Goal: Transaction & Acquisition: Obtain resource

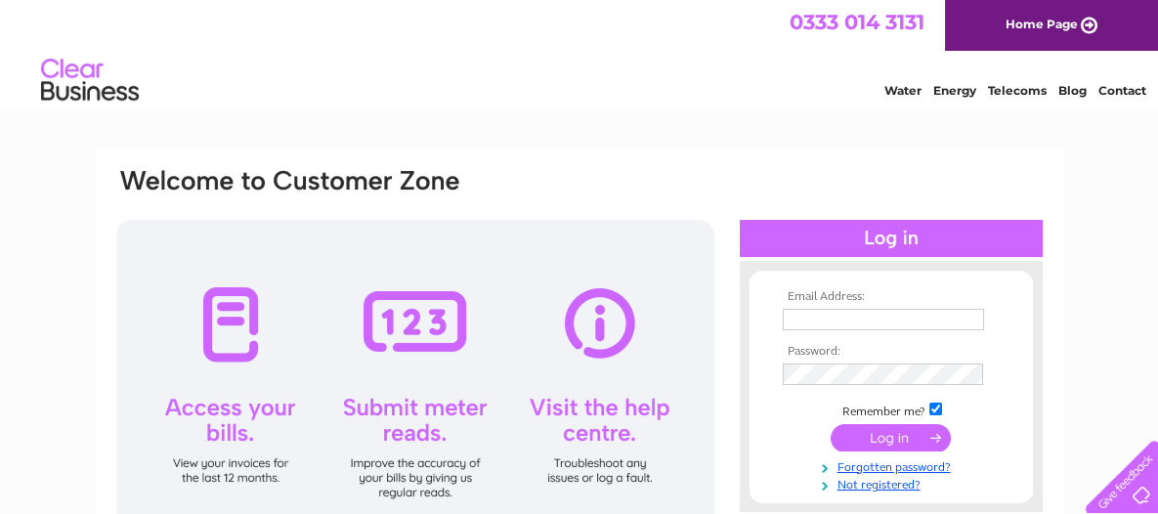
type input "[PERSON_NAME][EMAIL_ADDRESS][PERSON_NAME][DOMAIN_NAME]"
click at [897, 428] on input "submit" at bounding box center [890, 437] width 120 height 27
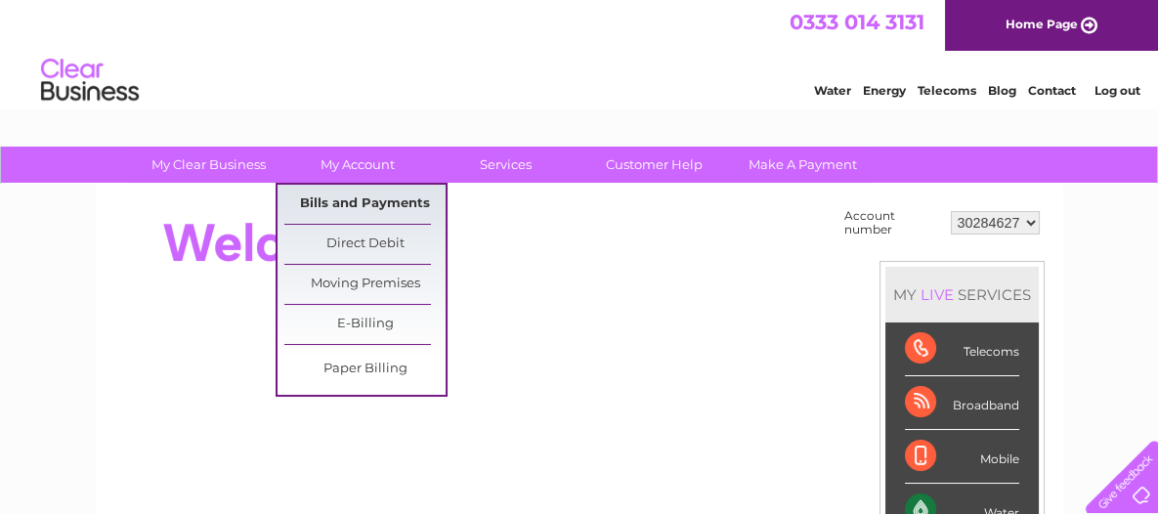
click at [400, 202] on link "Bills and Payments" at bounding box center [364, 204] width 161 height 39
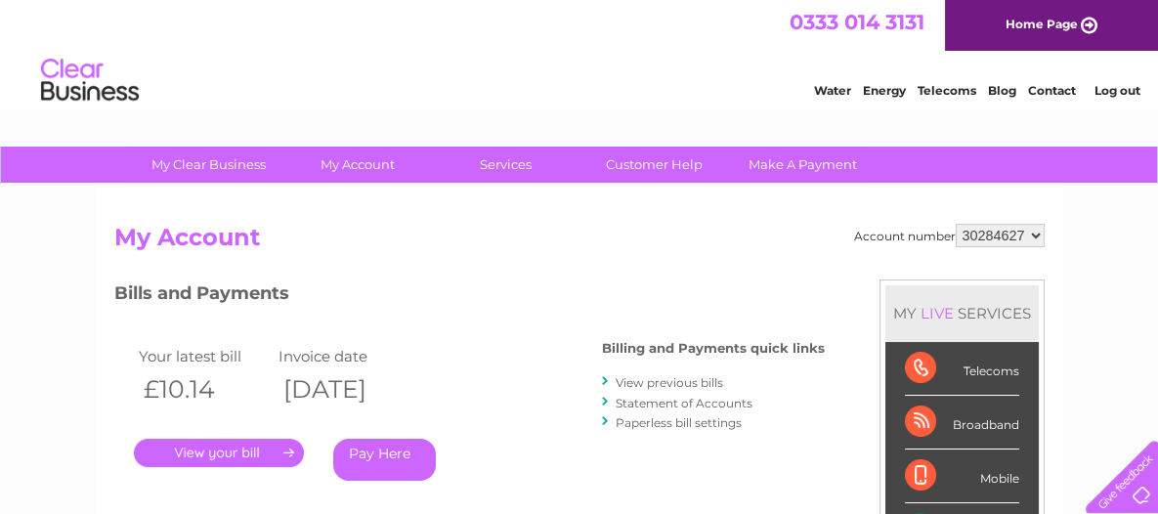
click at [241, 447] on link "." at bounding box center [219, 453] width 170 height 28
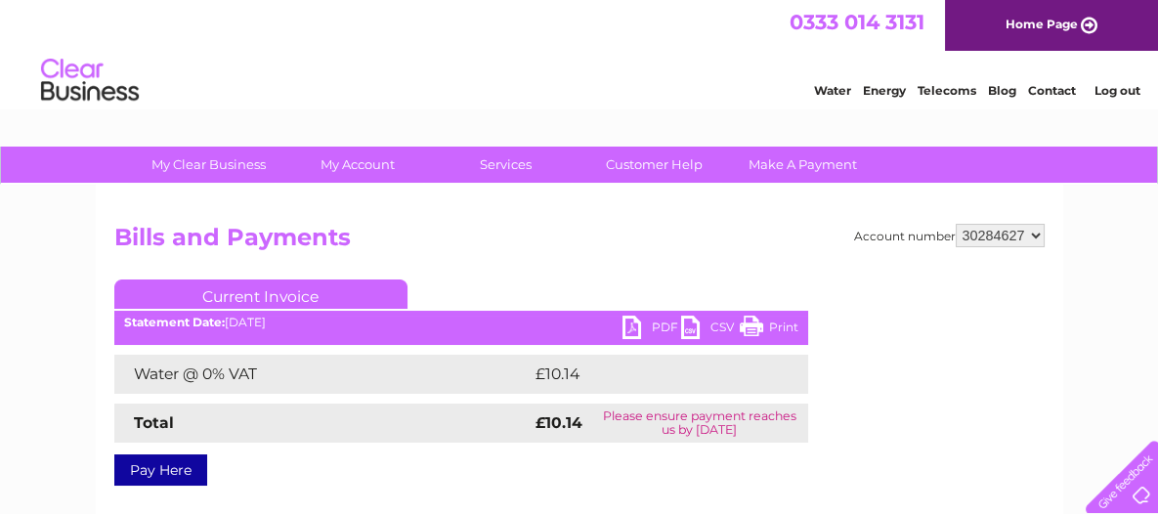
click at [631, 315] on ul "Current Invoice" at bounding box center [461, 297] width 694 height 36
click at [633, 320] on link "PDF" at bounding box center [651, 330] width 59 height 28
click at [1042, 231] on select "30284627 30284630" at bounding box center [1000, 235] width 89 height 23
select select "30284630"
click at [957, 224] on select "30284627 30284630" at bounding box center [1000, 235] width 89 height 23
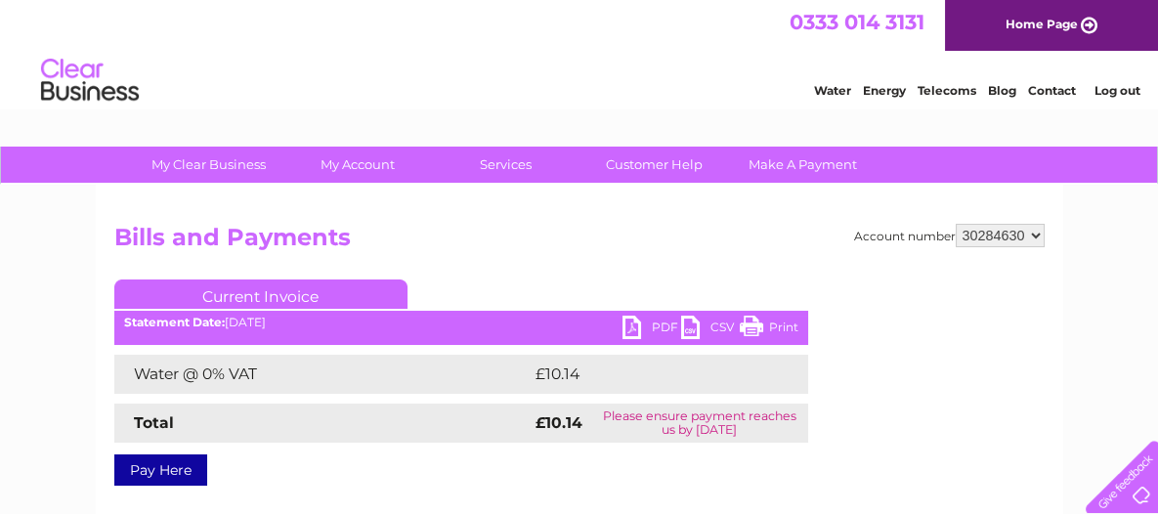
click at [1042, 234] on select "30284627 30284630" at bounding box center [1000, 235] width 89 height 23
click at [957, 224] on select "30284627 30284630" at bounding box center [1000, 235] width 89 height 23
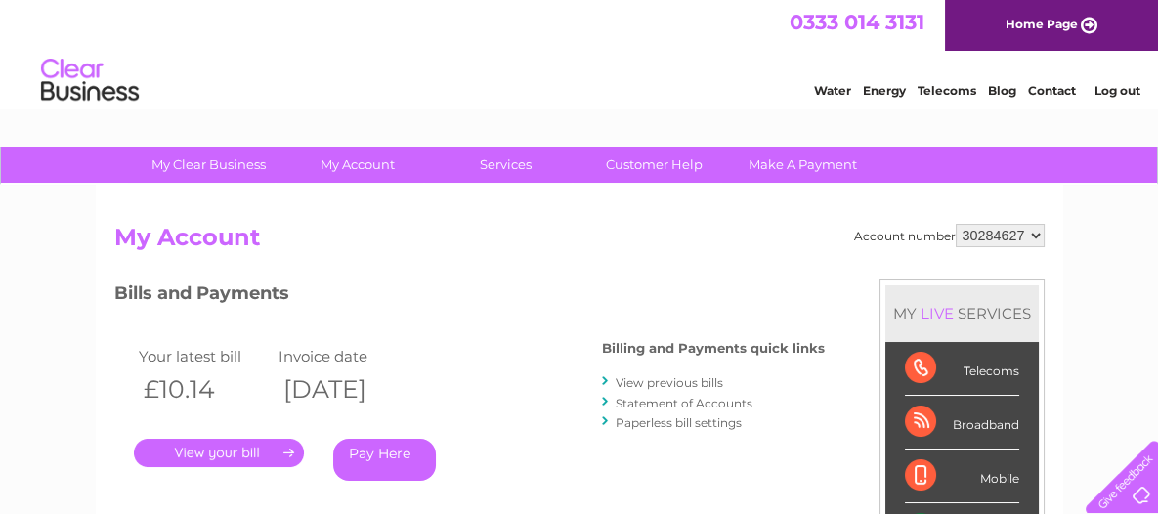
click at [1034, 224] on select "30284627 30284630" at bounding box center [1000, 235] width 89 height 23
select select "30284630"
click at [957, 224] on select "30284627 30284630" at bounding box center [1000, 235] width 89 height 23
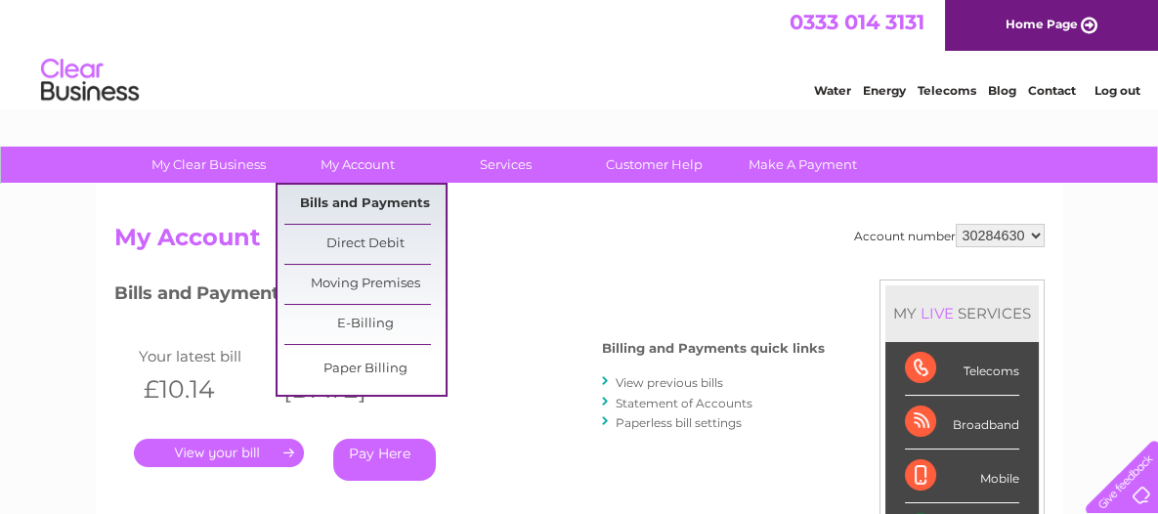
click at [367, 202] on link "Bills and Payments" at bounding box center [364, 204] width 161 height 39
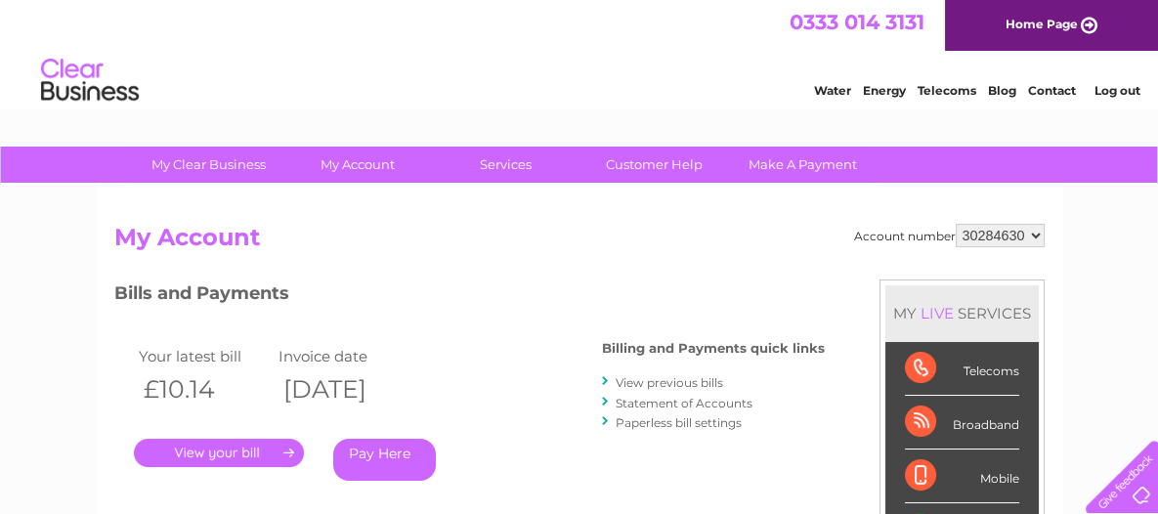
click at [206, 449] on link "." at bounding box center [219, 453] width 170 height 28
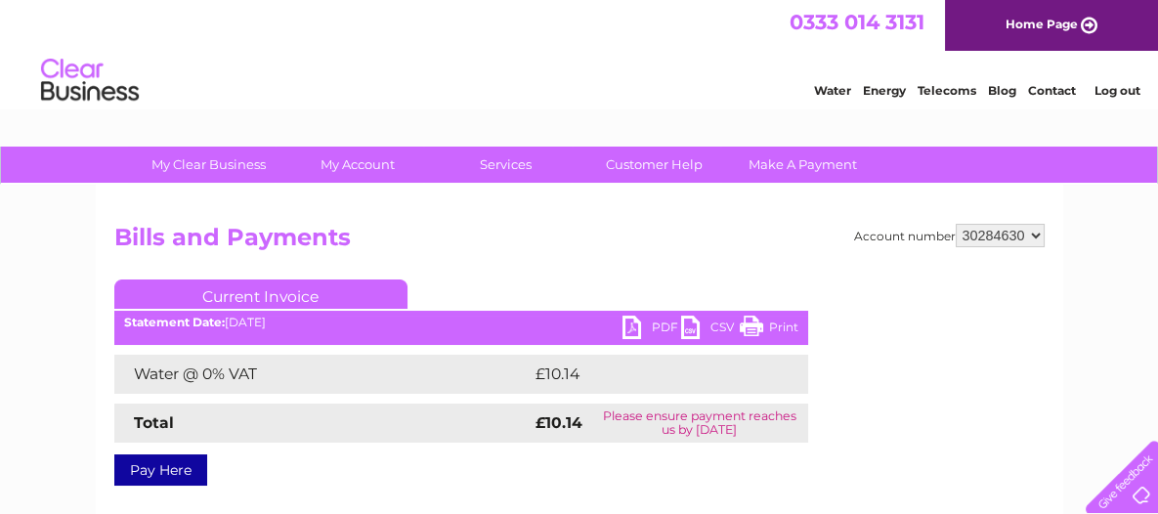
click at [644, 316] on link "PDF" at bounding box center [651, 330] width 59 height 28
